Goal: Task Accomplishment & Management: Use online tool/utility

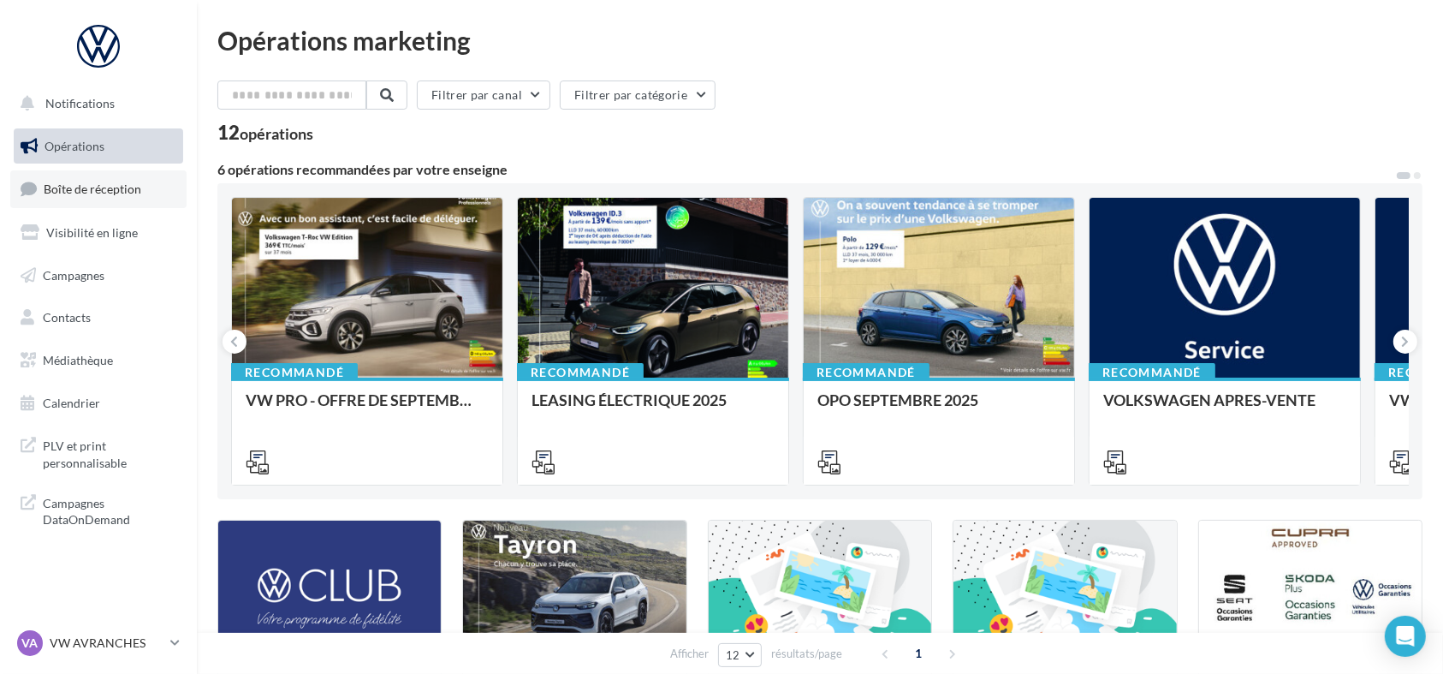
click at [128, 185] on span "Boîte de réception" at bounding box center [93, 189] width 98 height 15
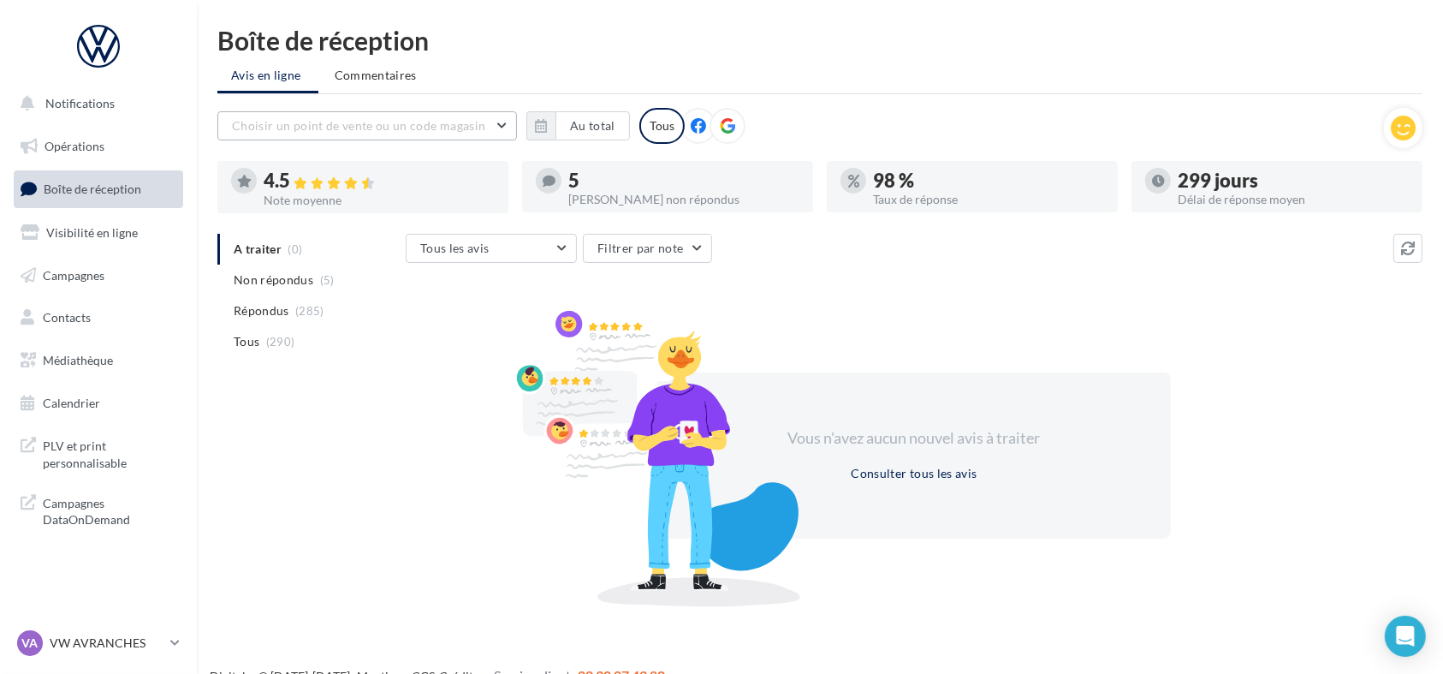
click at [504, 138] on button "Choisir un point de vente ou un code magasin" at bounding box center [367, 125] width 300 height 29
click at [481, 114] on input "text" at bounding box center [367, 125] width 300 height 29
click at [557, 134] on button "Au total" at bounding box center [593, 125] width 74 height 29
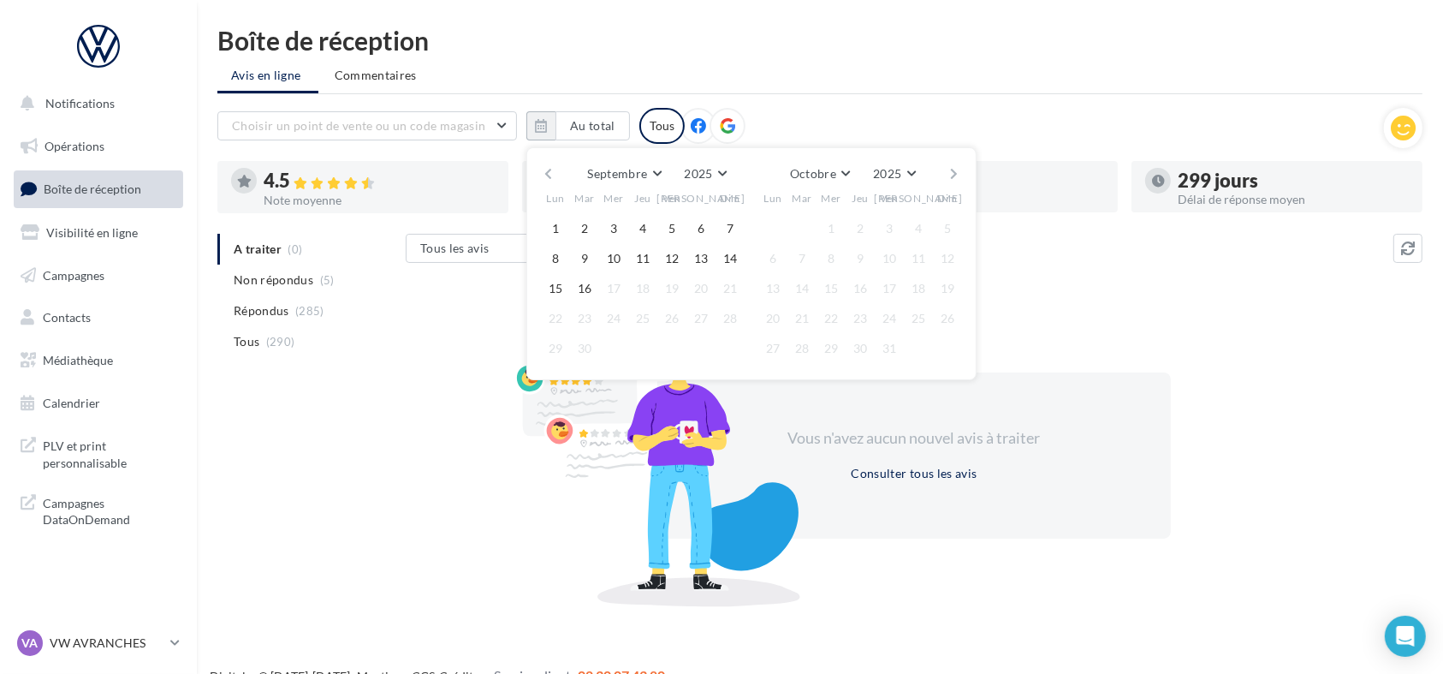
click at [545, 172] on button "button" at bounding box center [548, 174] width 15 height 24
click at [547, 171] on button "button" at bounding box center [548, 174] width 15 height 24
click at [580, 229] on button "1" at bounding box center [585, 229] width 26 height 26
click at [813, 168] on span "Août" at bounding box center [811, 173] width 27 height 15
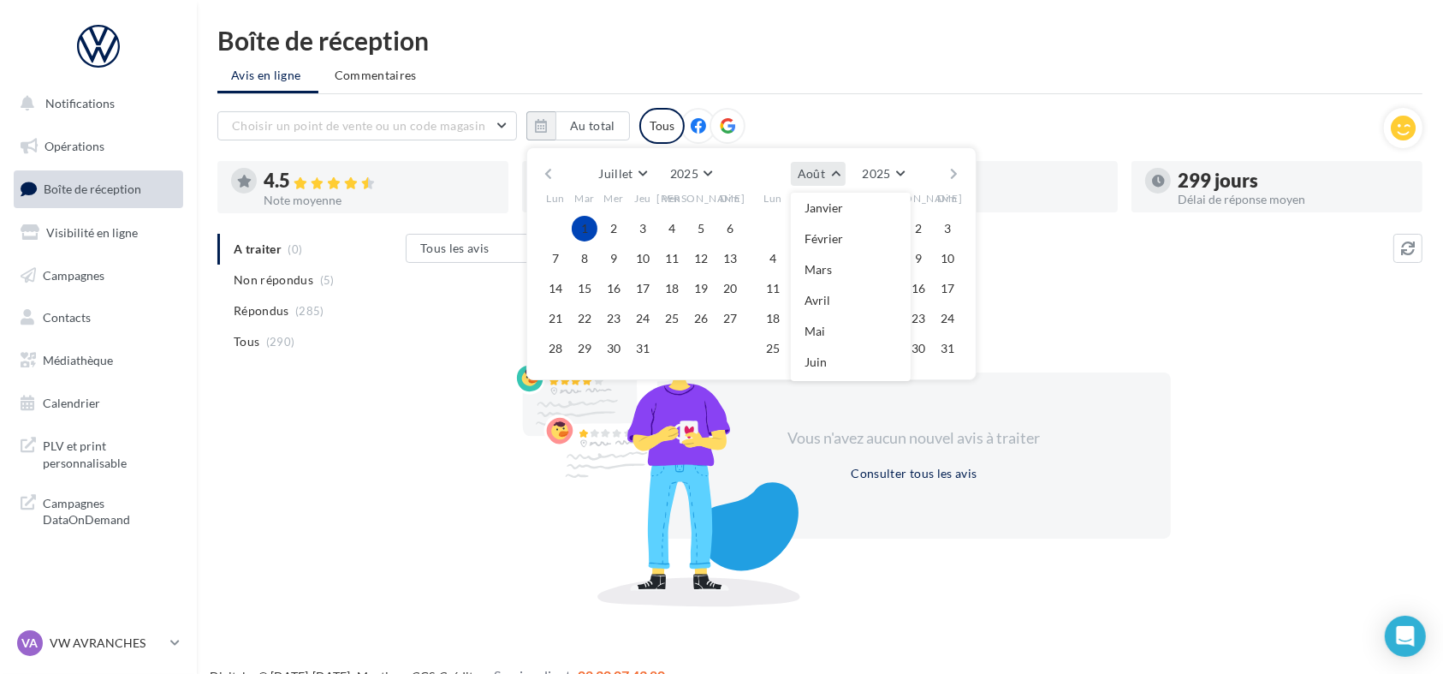
scroll to position [181, 0]
click at [819, 274] on span "Septembre" at bounding box center [833, 273] width 57 height 15
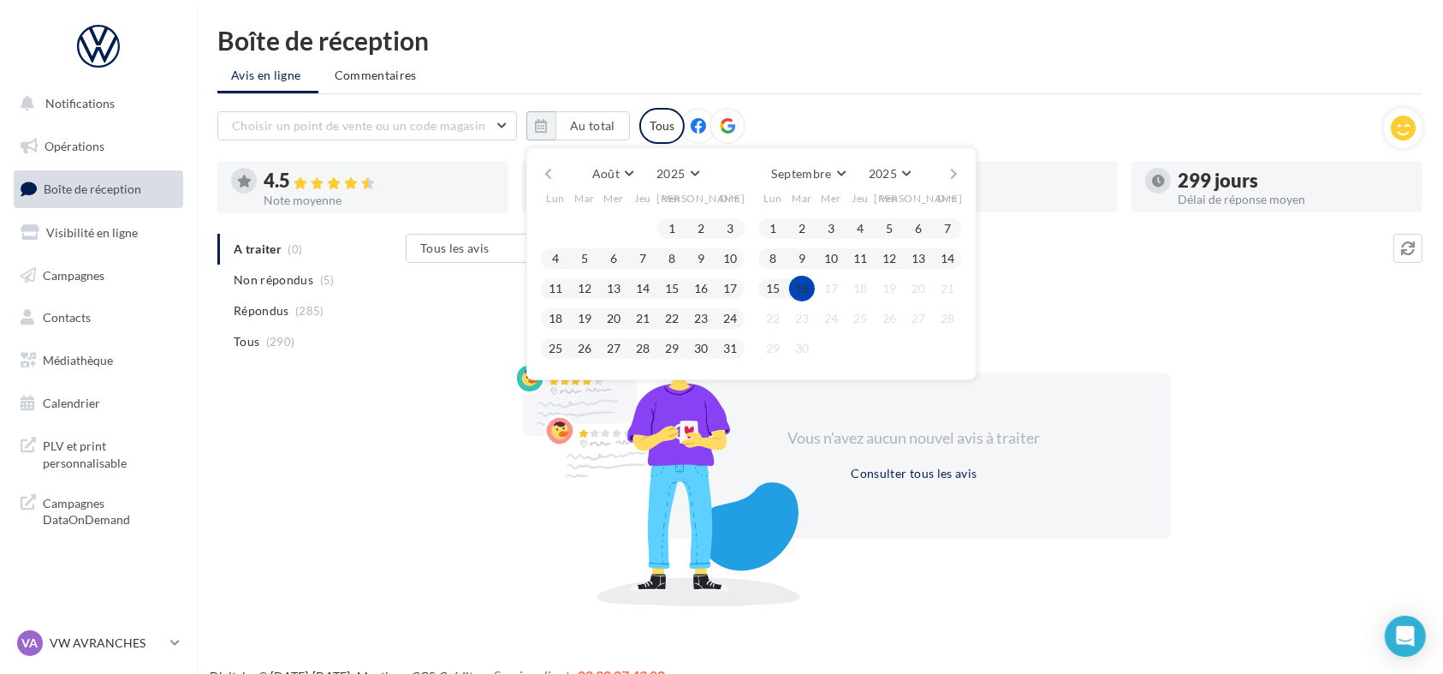
click at [800, 295] on button "16" at bounding box center [802, 289] width 26 height 26
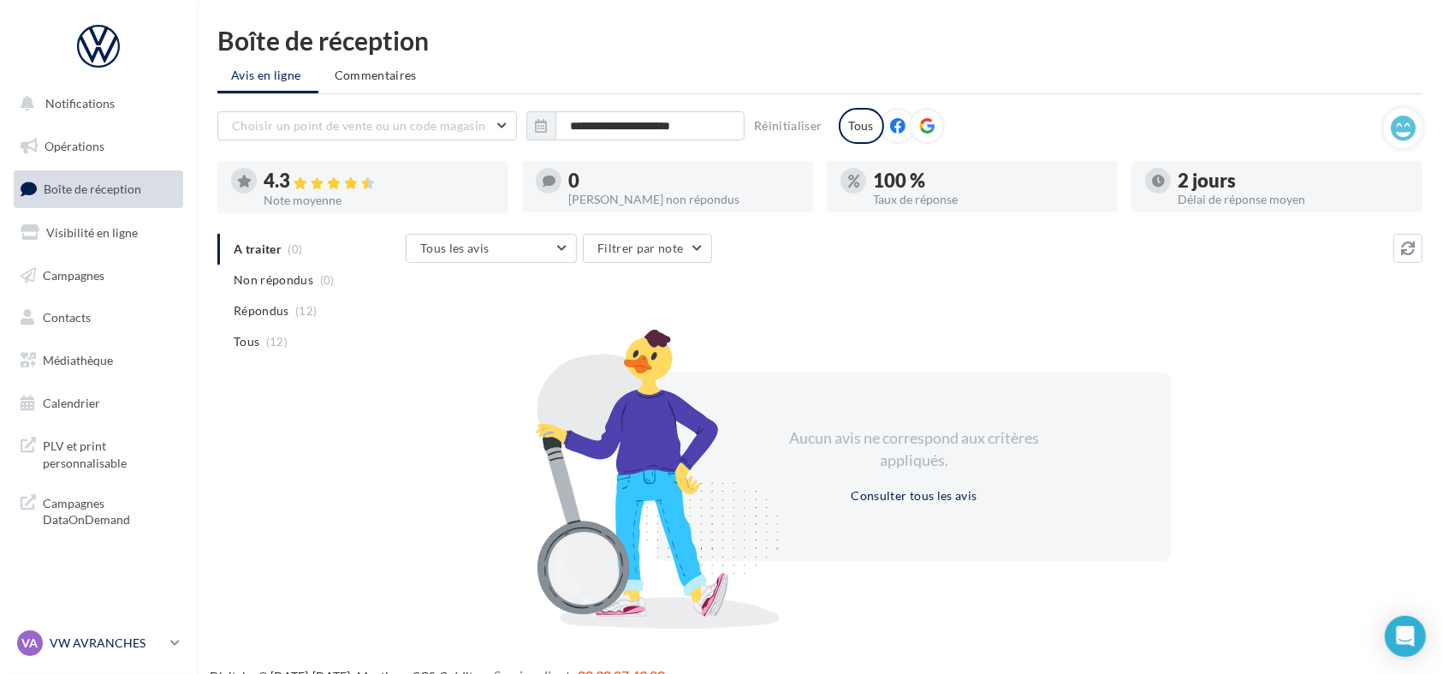
click at [41, 648] on div "VA" at bounding box center [30, 643] width 26 height 26
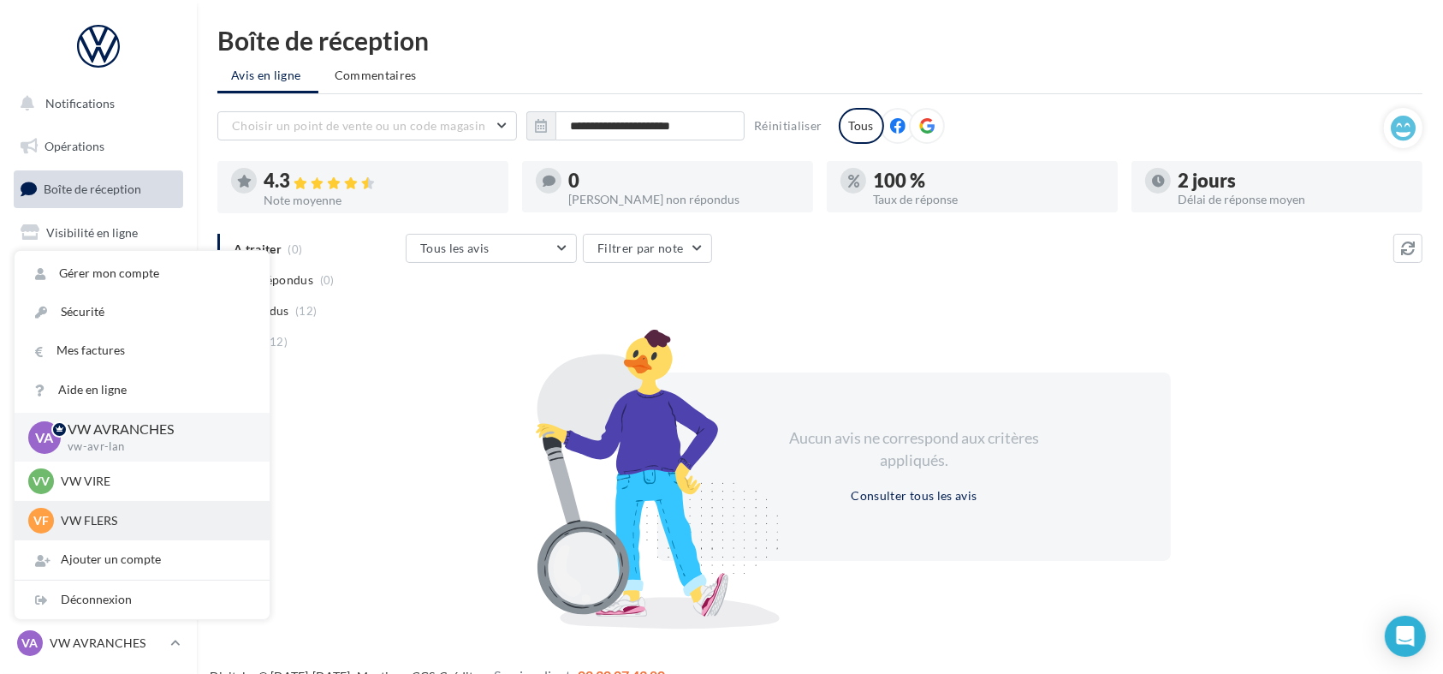
click at [90, 522] on p "VW FLERS" at bounding box center [155, 520] width 188 height 17
